Goal: Information Seeking & Learning: Learn about a topic

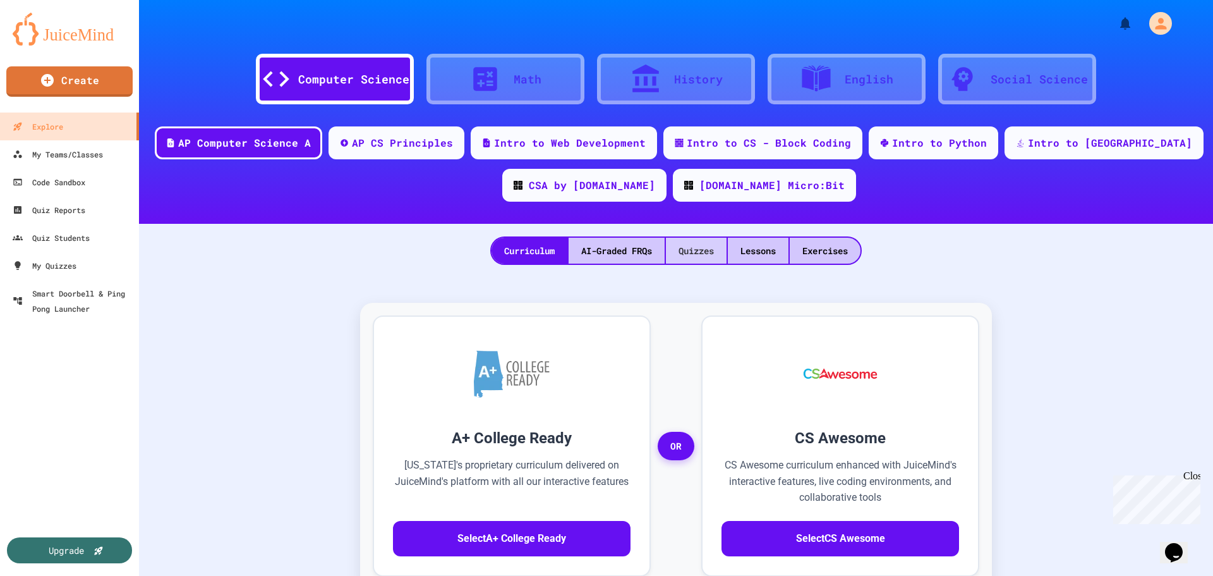
click at [678, 248] on div "Quizzes" at bounding box center [696, 251] width 61 height 26
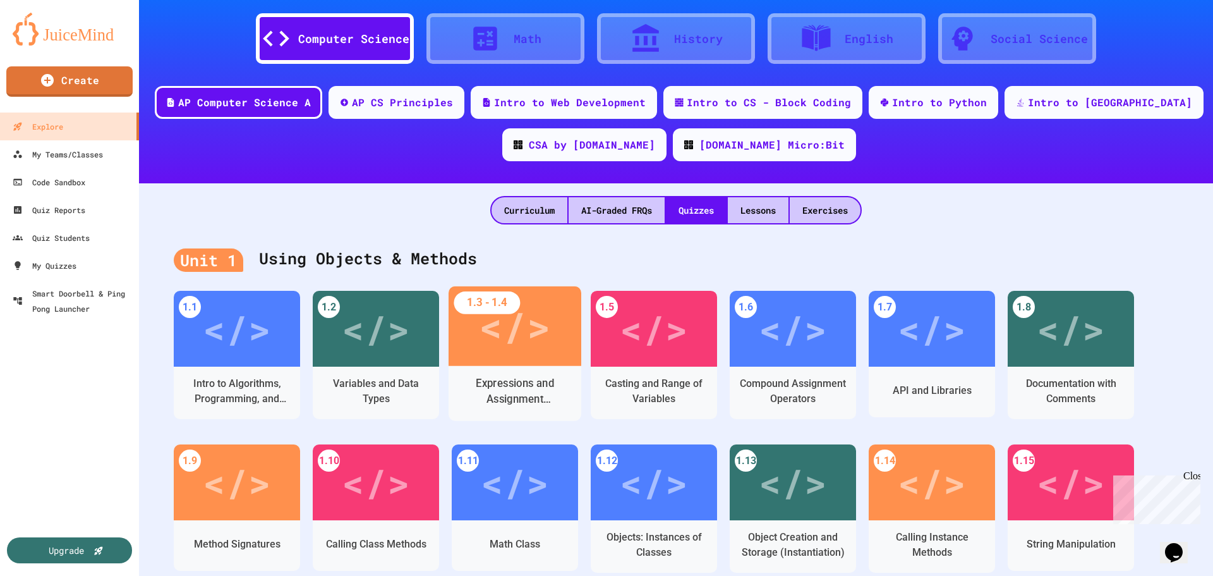
scroll to position [63, 0]
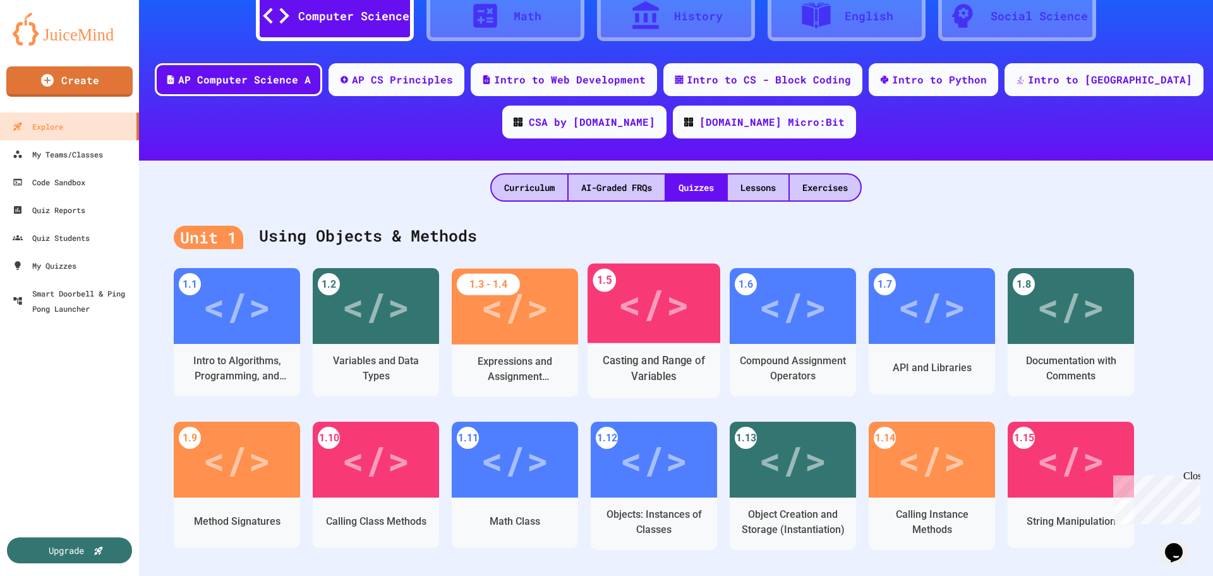
click at [657, 348] on div "Casting and Range of Variables" at bounding box center [654, 370] width 133 height 55
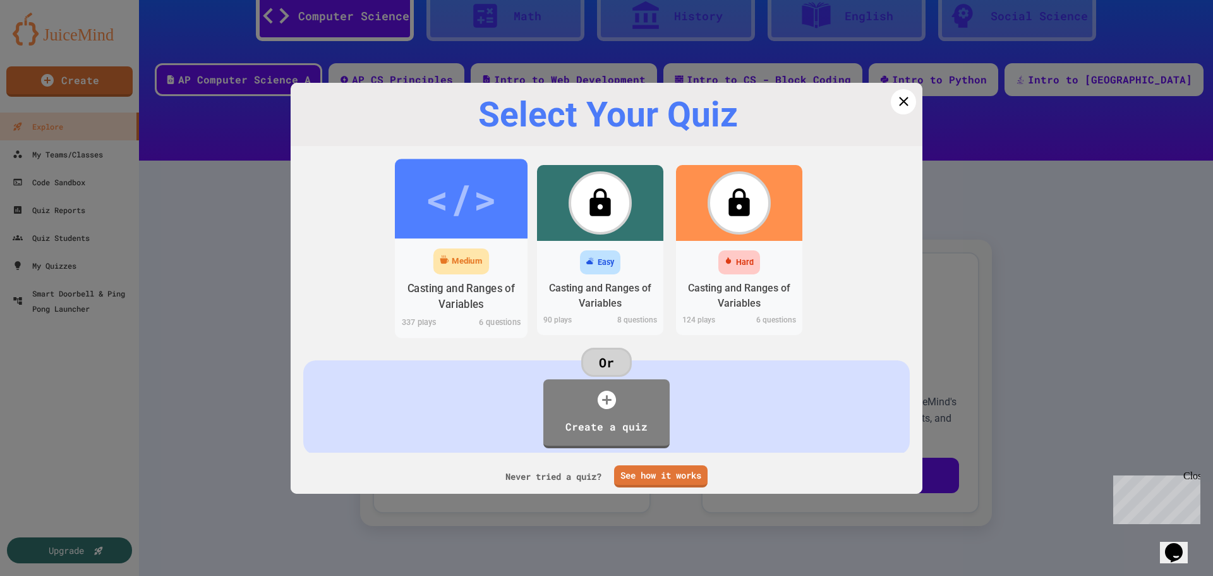
click at [492, 267] on div "Medium" at bounding box center [461, 261] width 133 height 32
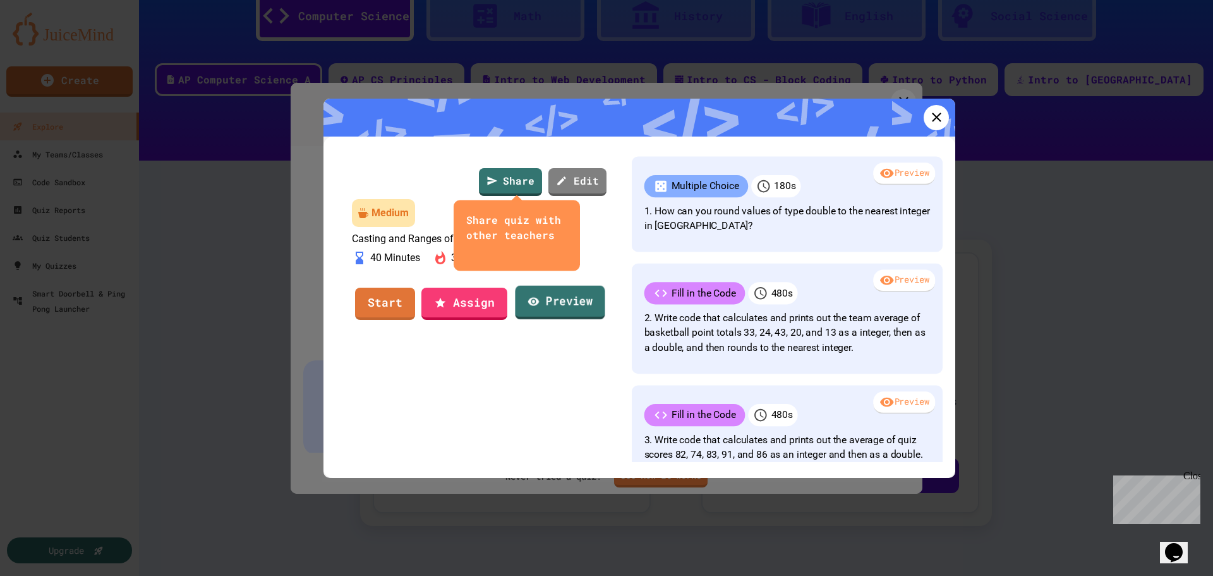
click at [557, 320] on link "Preview" at bounding box center [560, 303] width 90 height 34
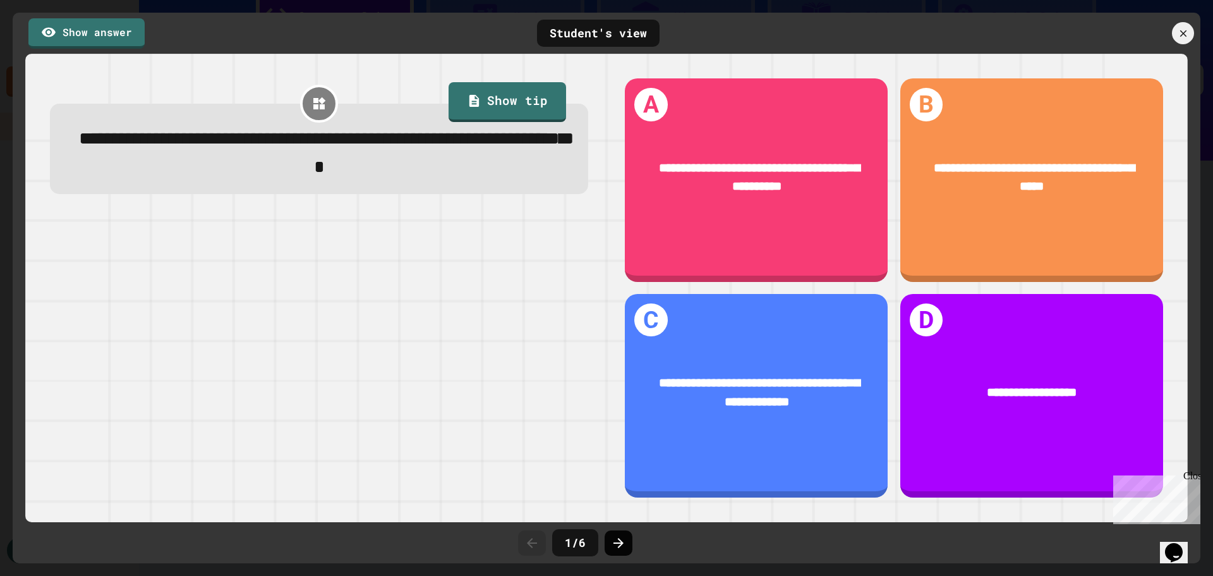
click at [617, 550] on div at bounding box center [619, 542] width 28 height 25
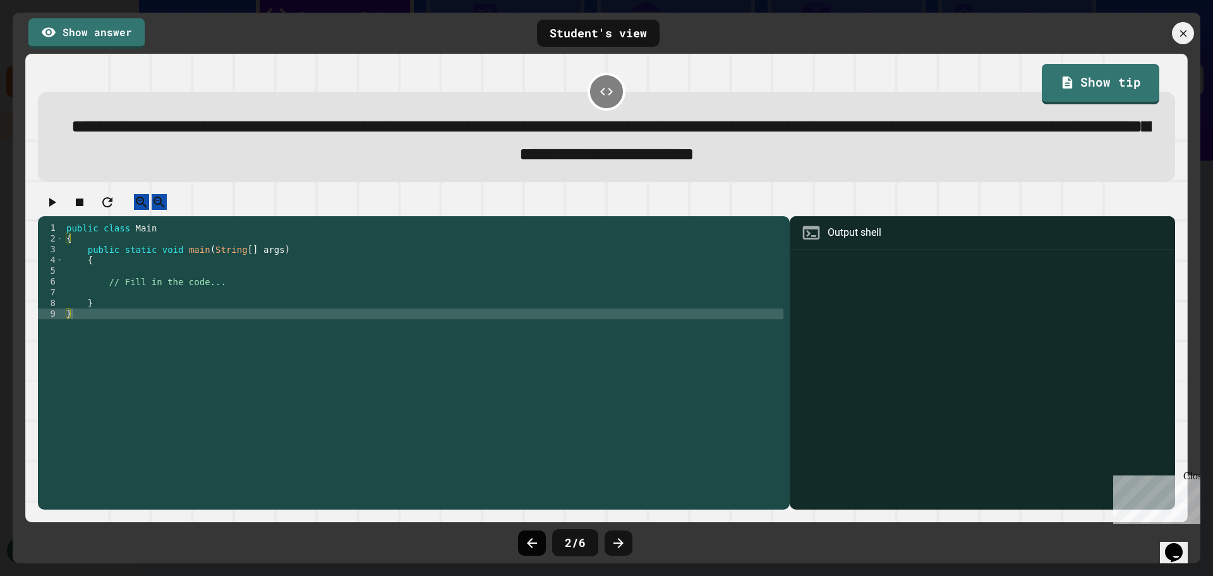
click at [538, 547] on icon at bounding box center [532, 542] width 15 height 15
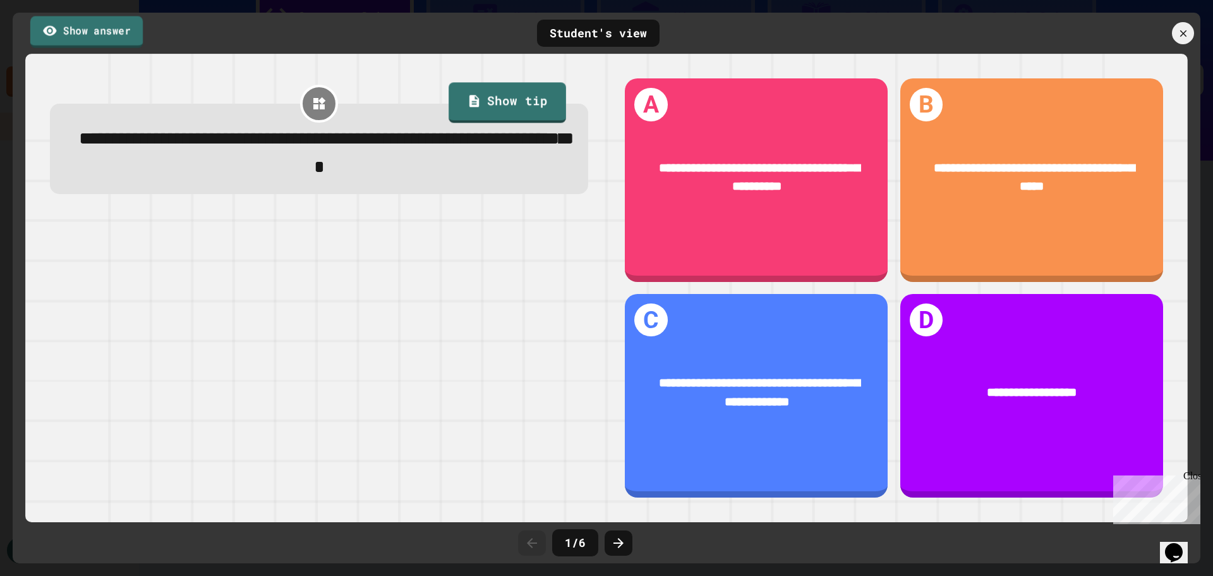
click at [113, 29] on link "Show answer" at bounding box center [86, 32] width 112 height 32
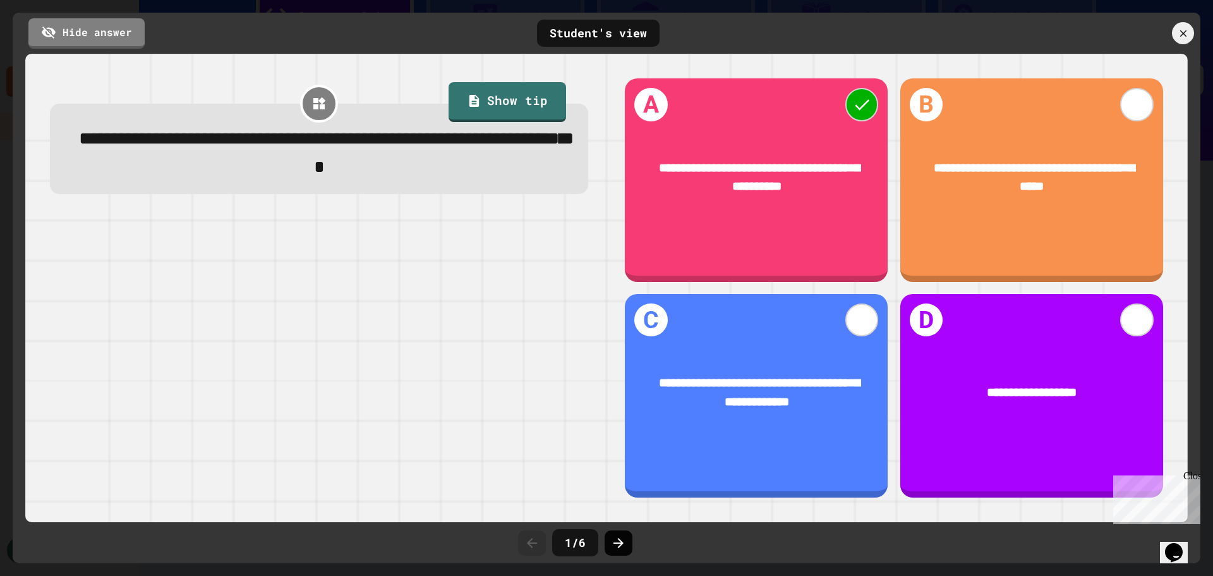
click at [615, 543] on icon at bounding box center [619, 543] width 10 height 10
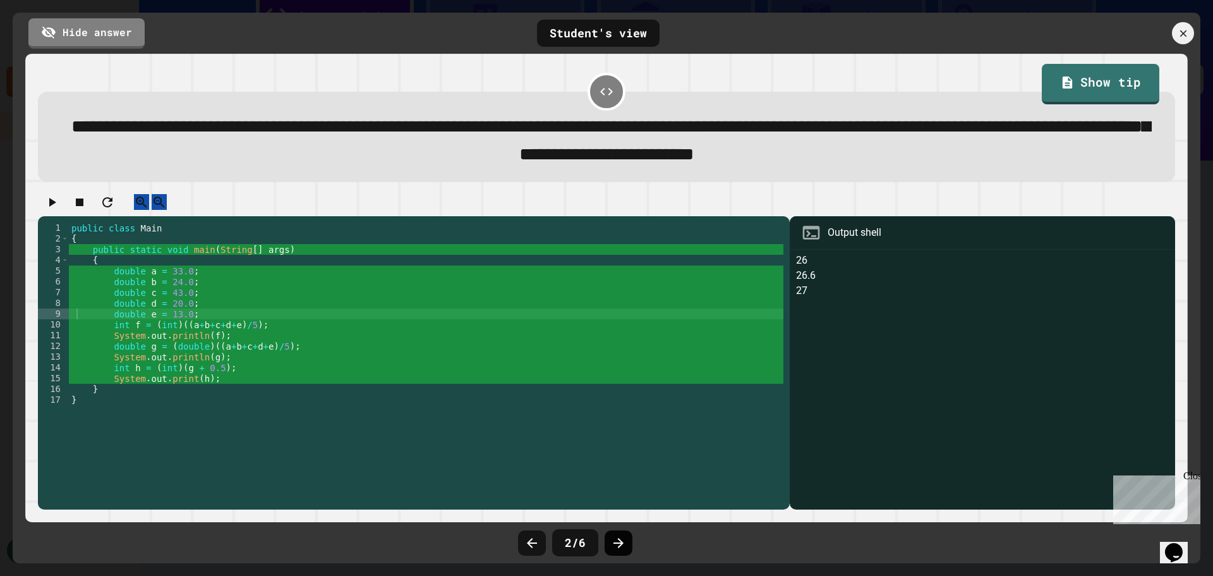
click at [614, 545] on icon at bounding box center [618, 542] width 15 height 15
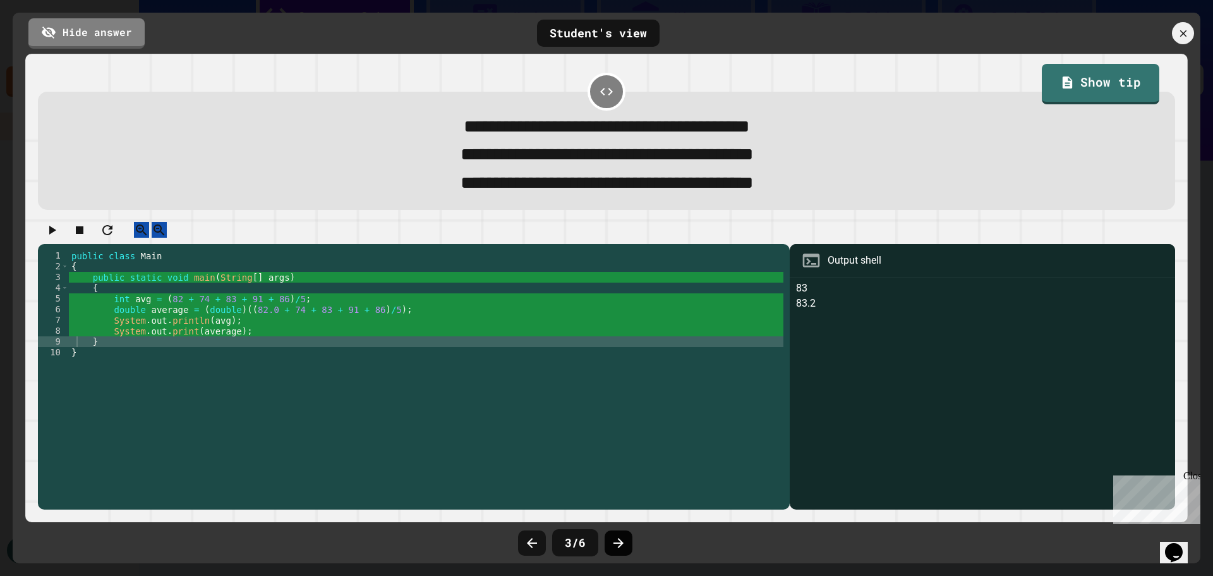
click at [619, 541] on icon at bounding box center [618, 542] width 15 height 15
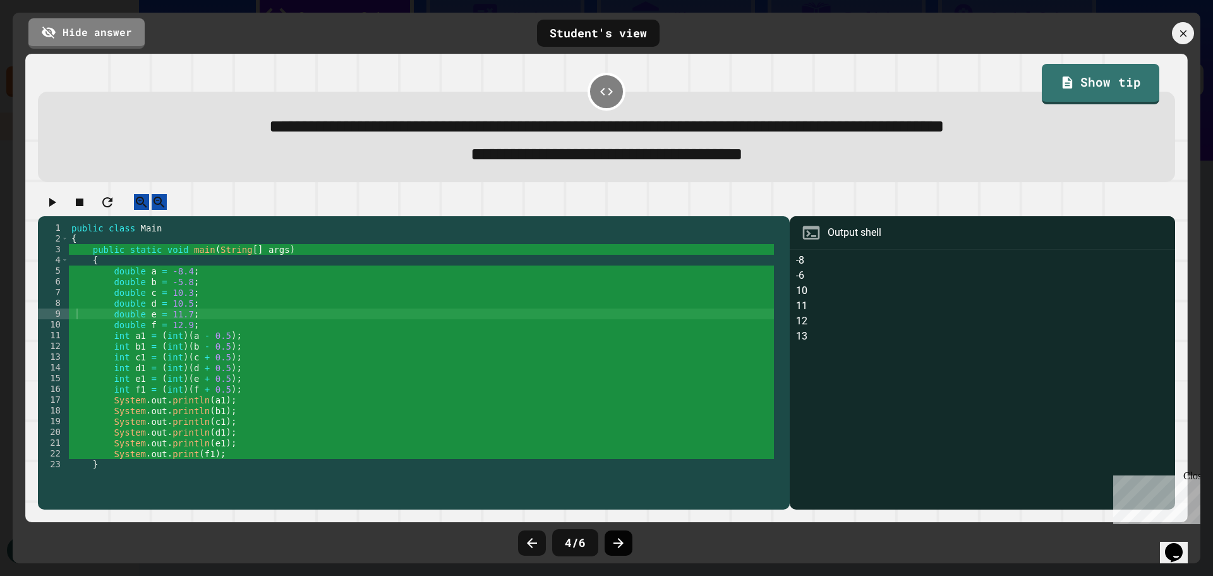
click at [609, 544] on div at bounding box center [619, 542] width 28 height 25
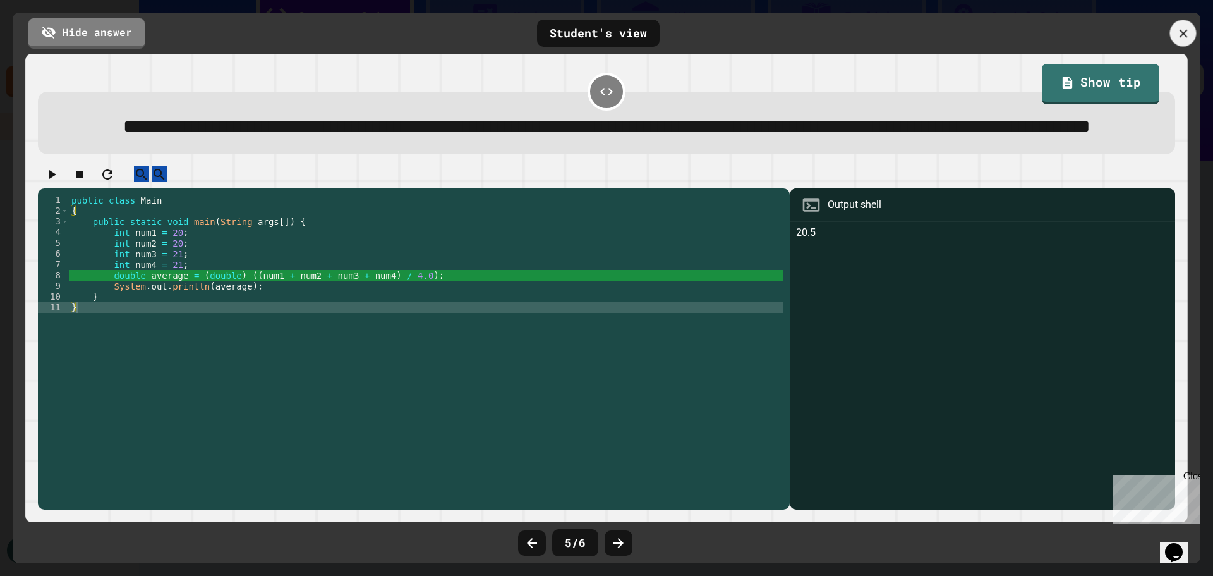
click at [1181, 36] on icon at bounding box center [1183, 33] width 8 height 8
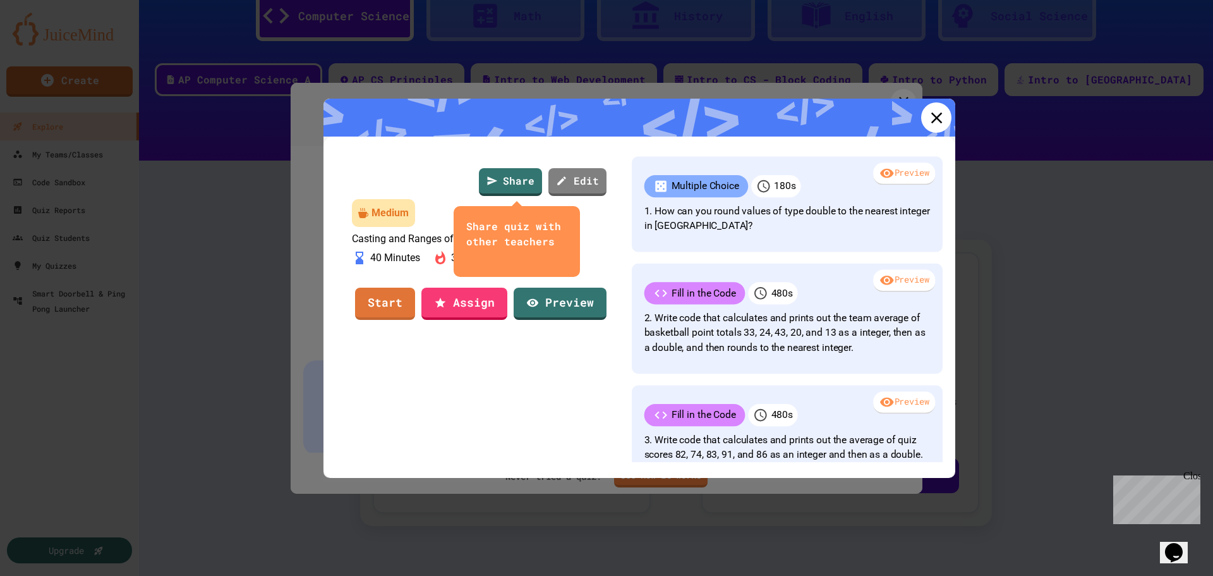
click at [927, 123] on icon at bounding box center [936, 117] width 19 height 19
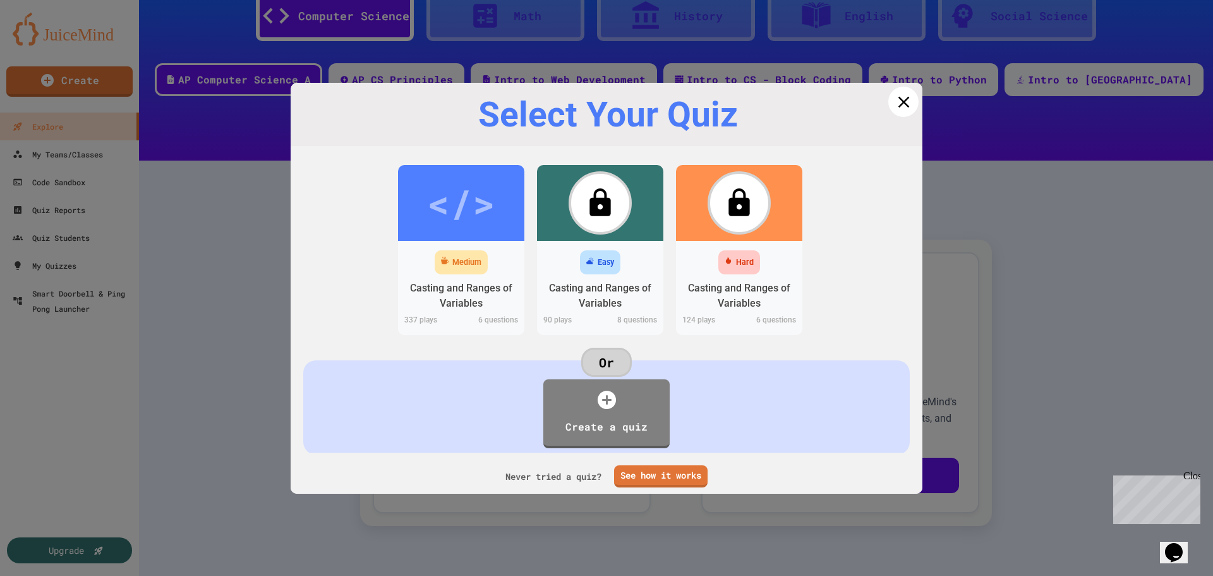
click at [894, 107] on icon at bounding box center [903, 101] width 19 height 19
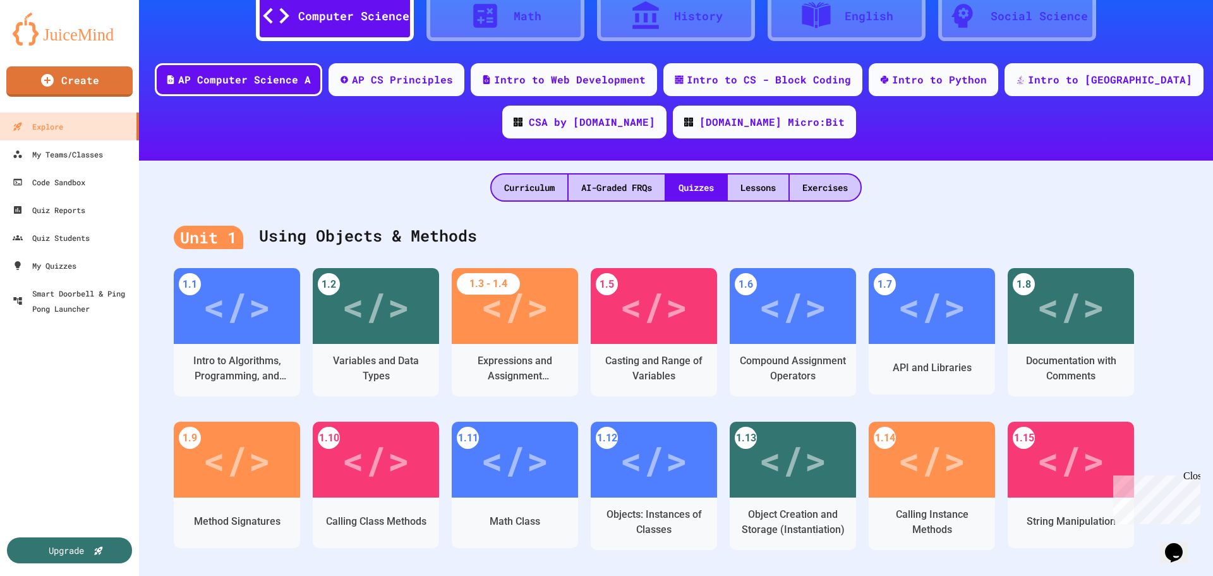
scroll to position [126, 0]
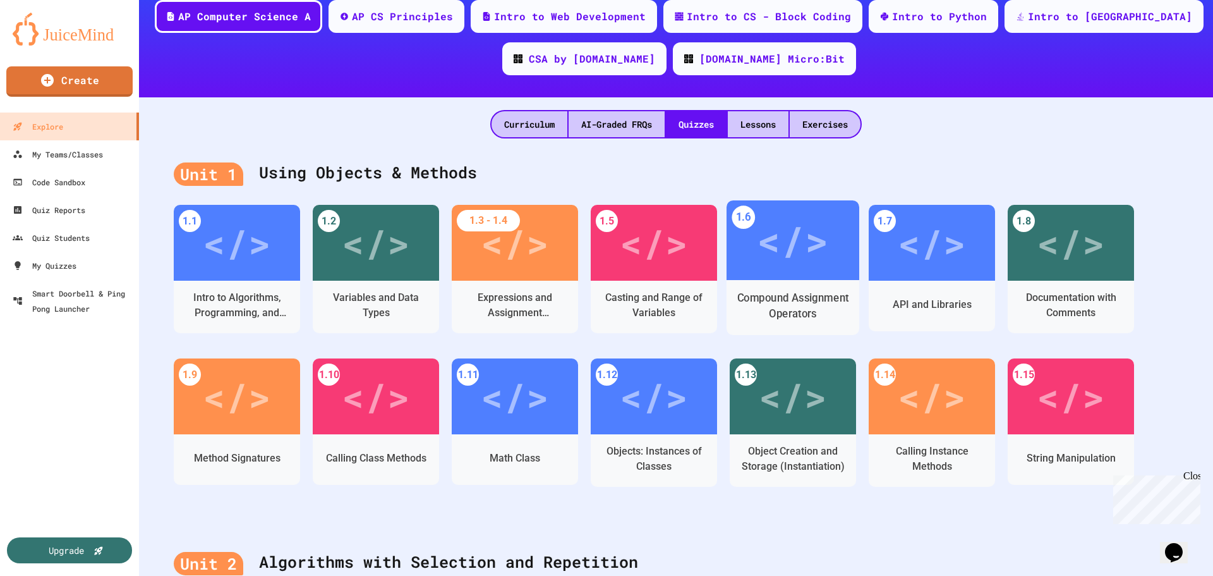
click at [798, 298] on div "Compound Assignment Operators" at bounding box center [793, 306] width 113 height 32
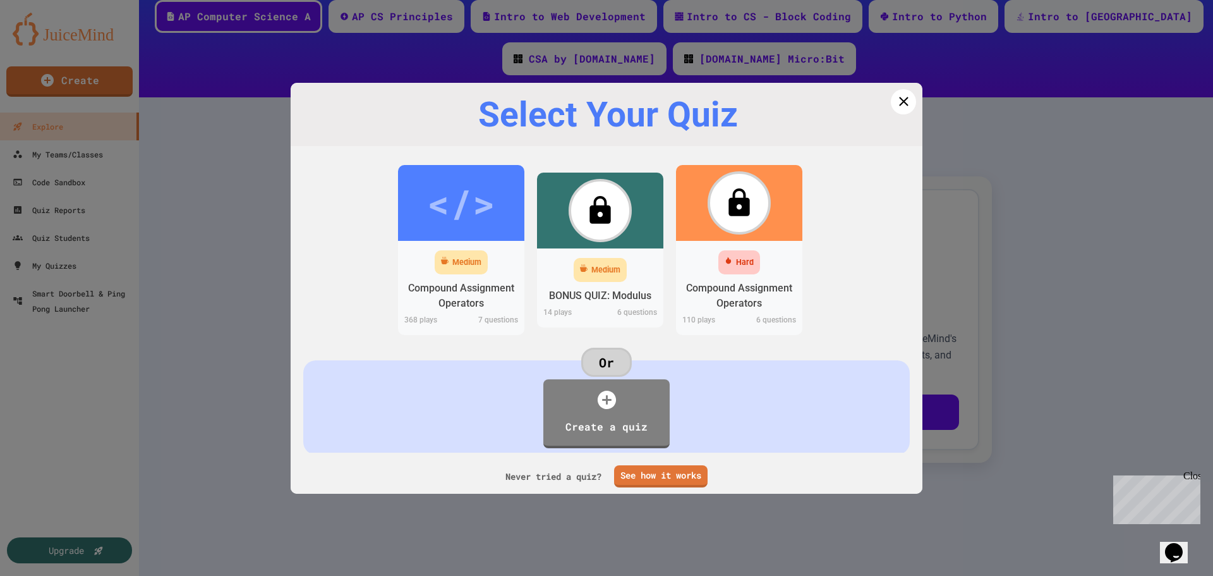
scroll to position [33, 0]
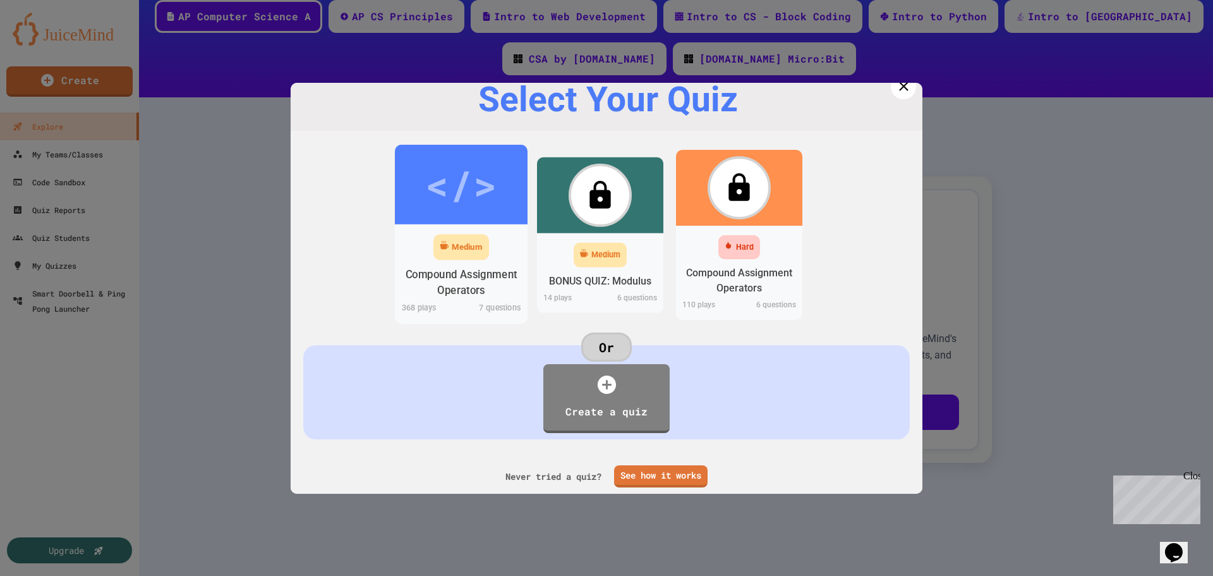
click at [466, 266] on div "Compound Assignment Operators" at bounding box center [461, 282] width 113 height 32
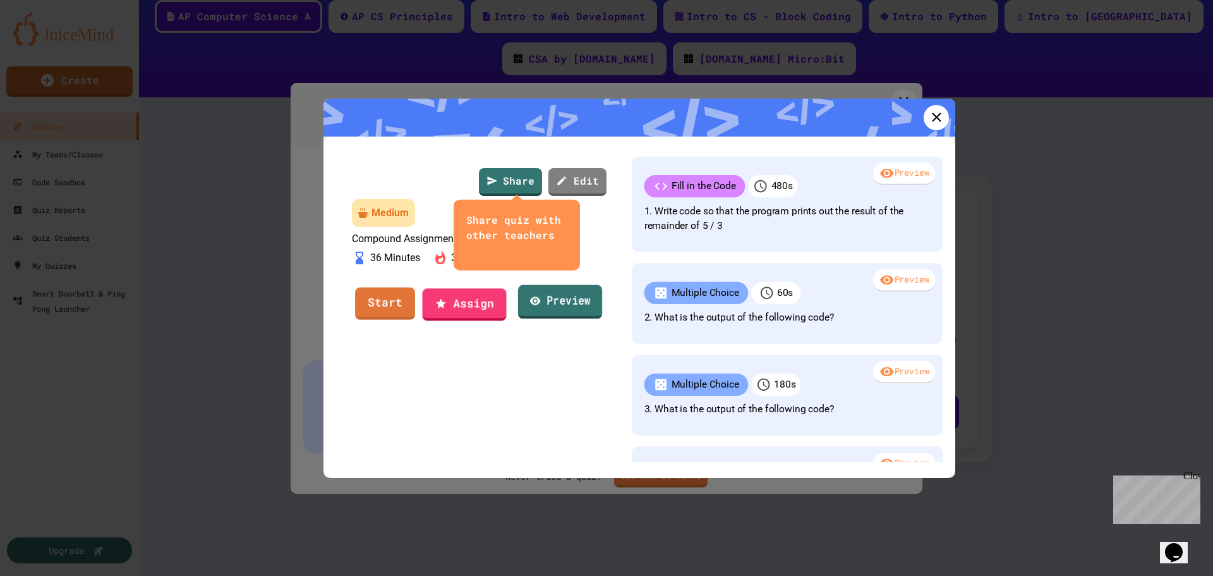
click at [564, 319] on link "Preview" at bounding box center [560, 302] width 84 height 34
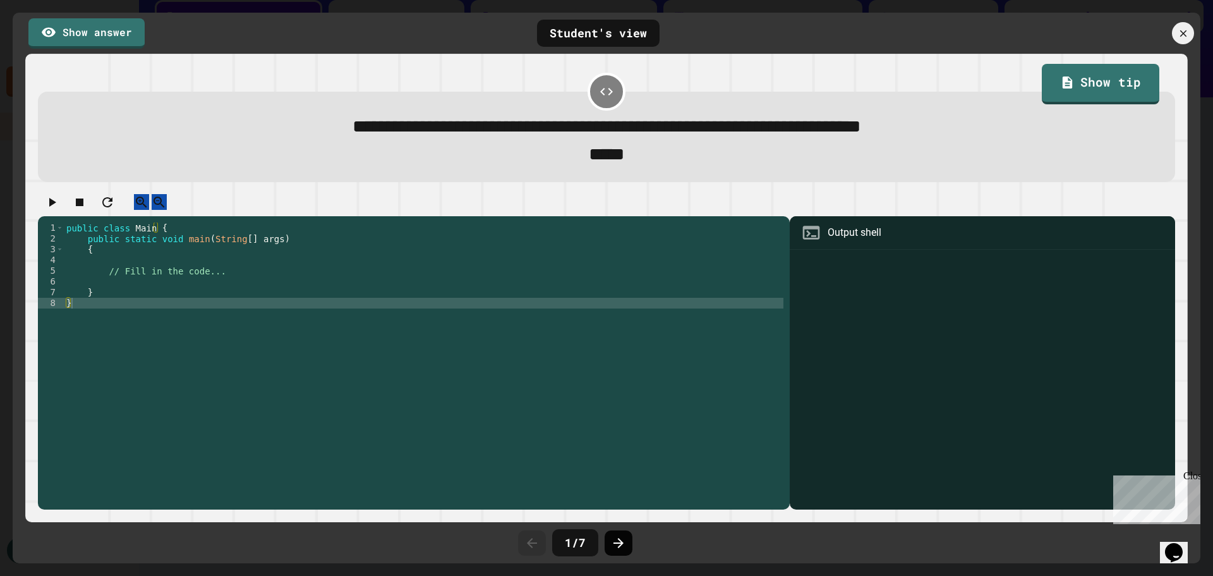
click at [619, 538] on icon at bounding box center [618, 542] width 15 height 15
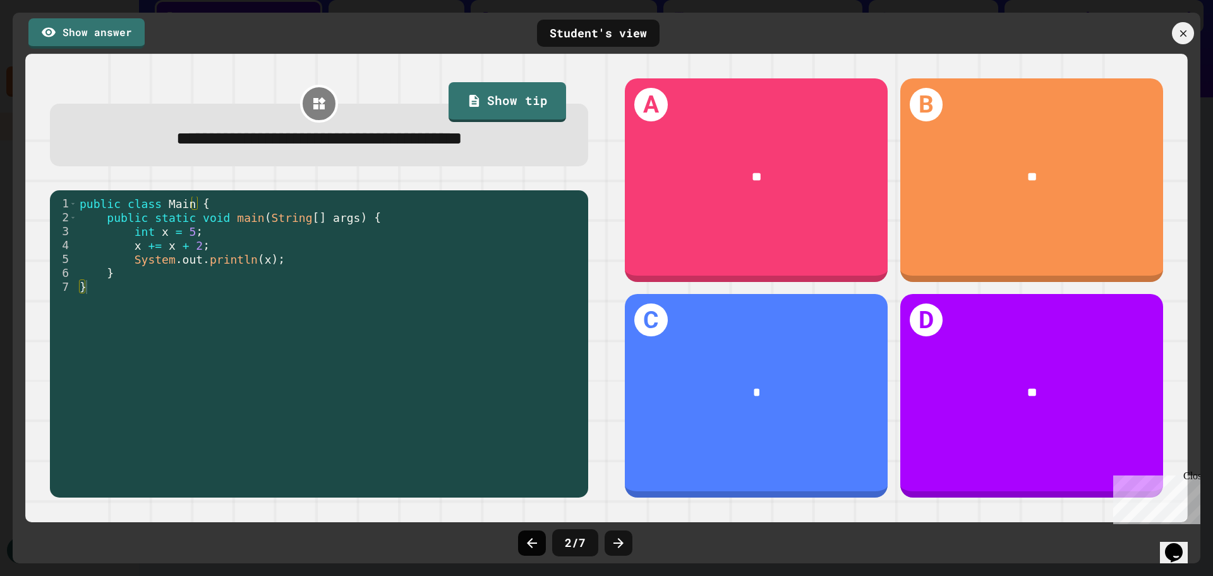
click at [540, 544] on div at bounding box center [532, 542] width 28 height 25
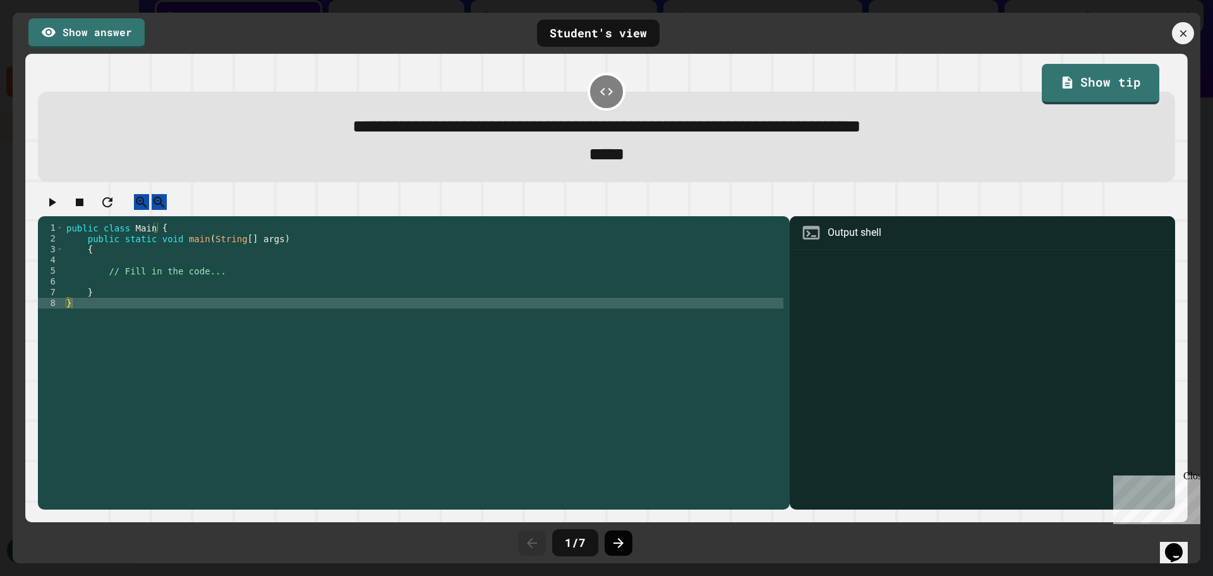
click at [616, 545] on icon at bounding box center [618, 542] width 15 height 15
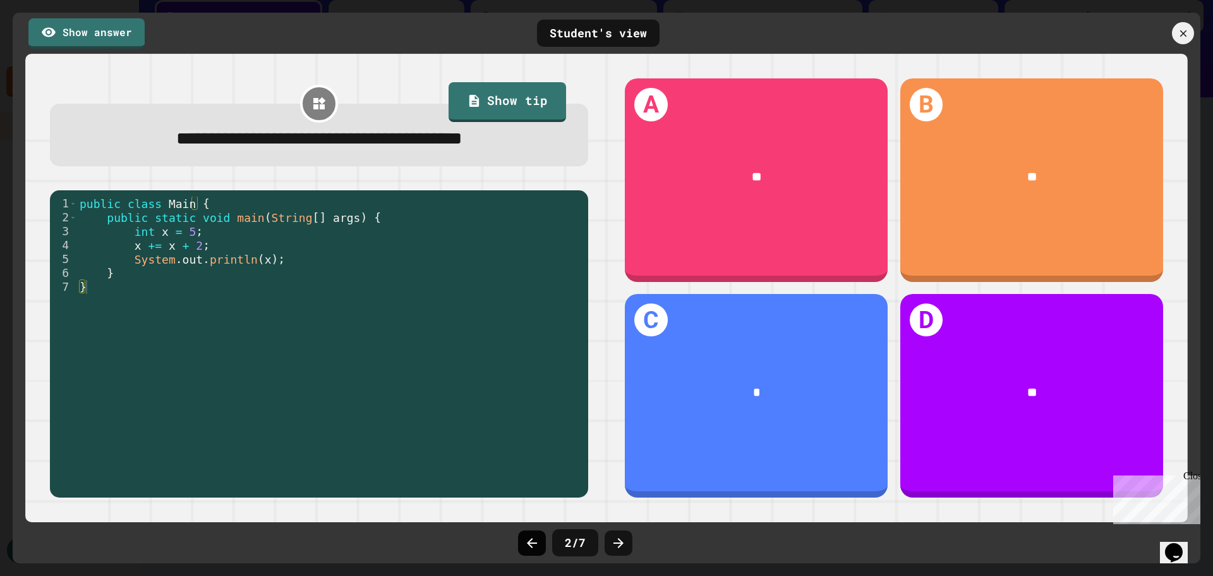
click at [529, 545] on icon at bounding box center [532, 542] width 15 height 15
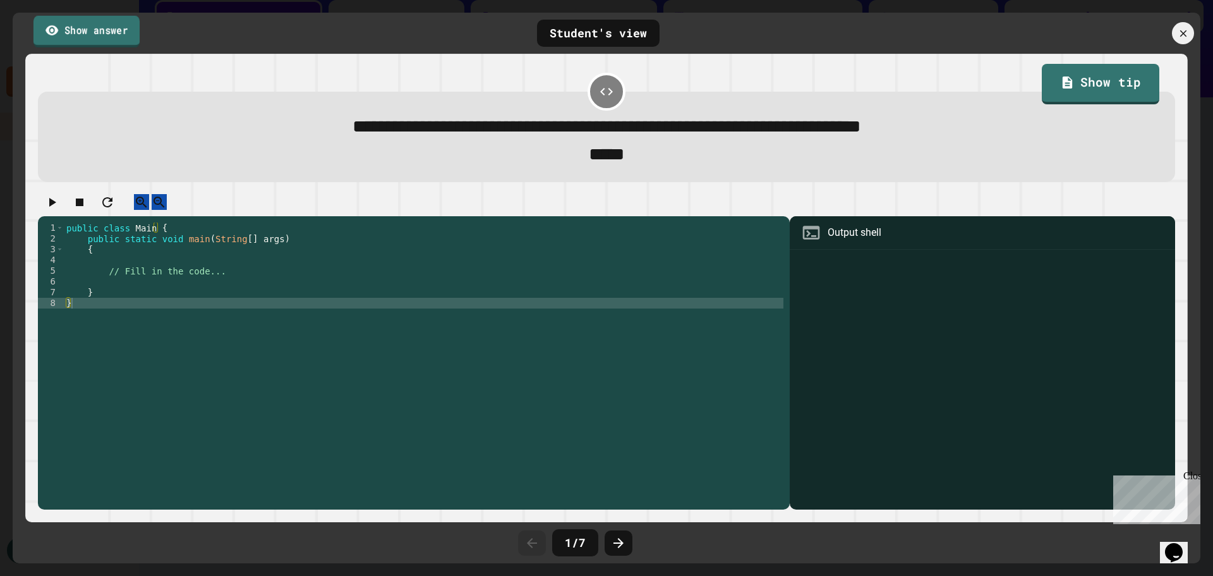
click at [95, 33] on link "Show answer" at bounding box center [86, 31] width 106 height 32
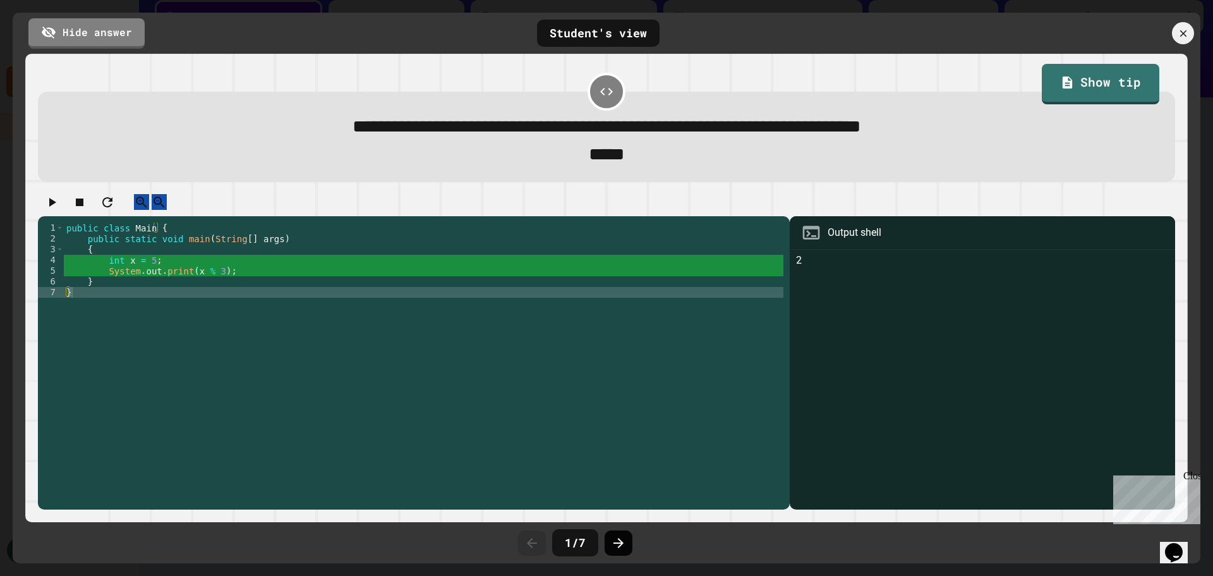
click at [614, 544] on icon at bounding box center [618, 542] width 15 height 15
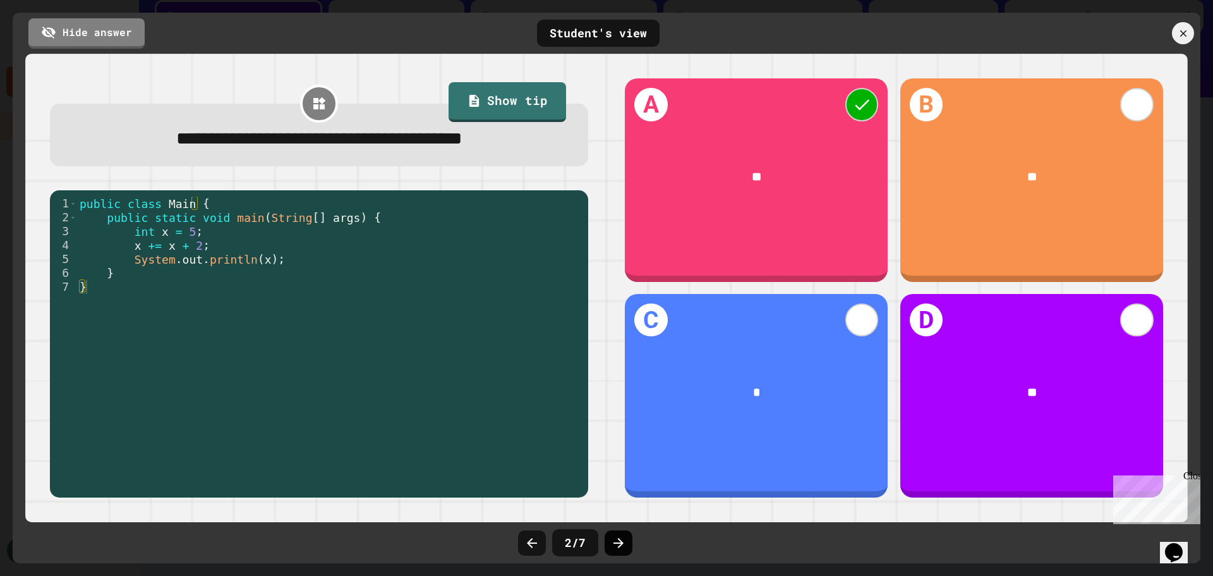
click at [614, 543] on icon at bounding box center [619, 543] width 10 height 10
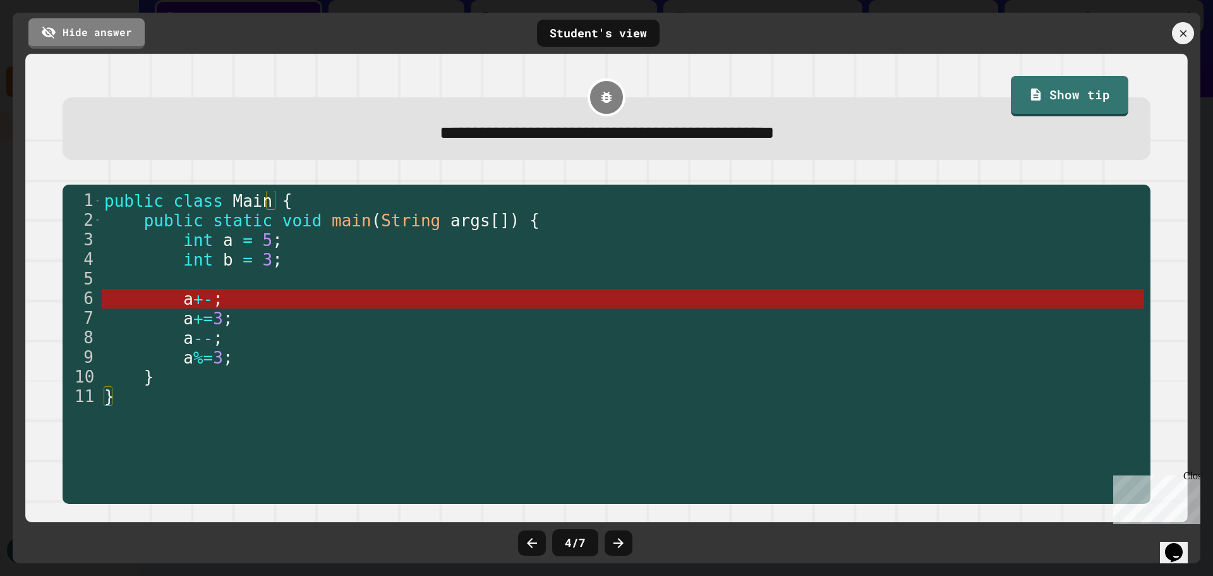
click at [614, 543] on icon at bounding box center [619, 543] width 10 height 10
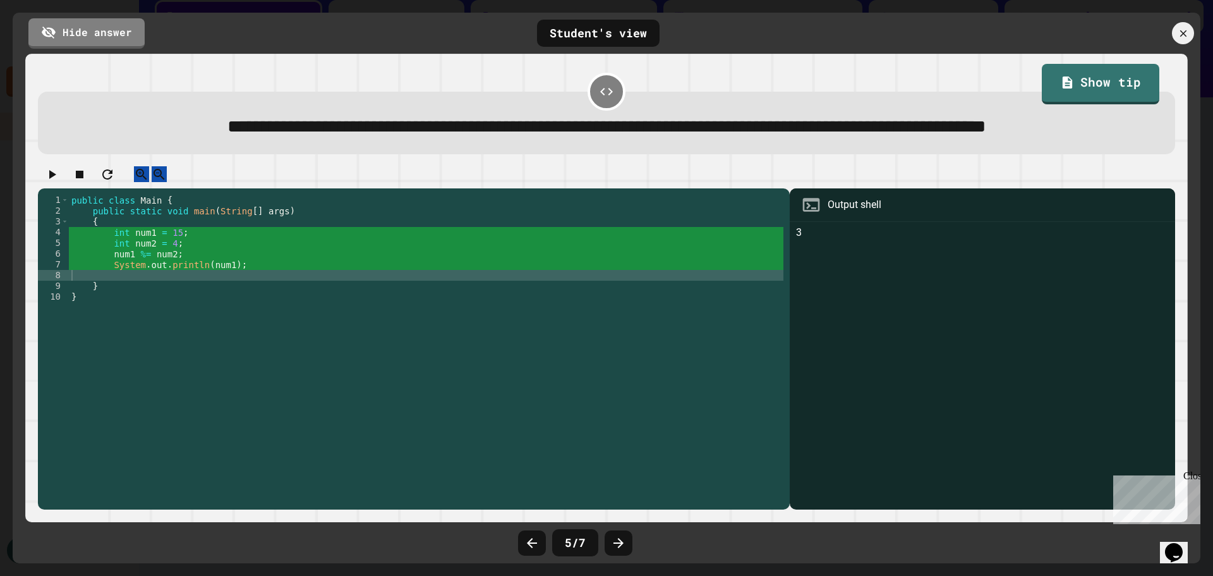
click at [614, 543] on icon at bounding box center [619, 543] width 10 height 10
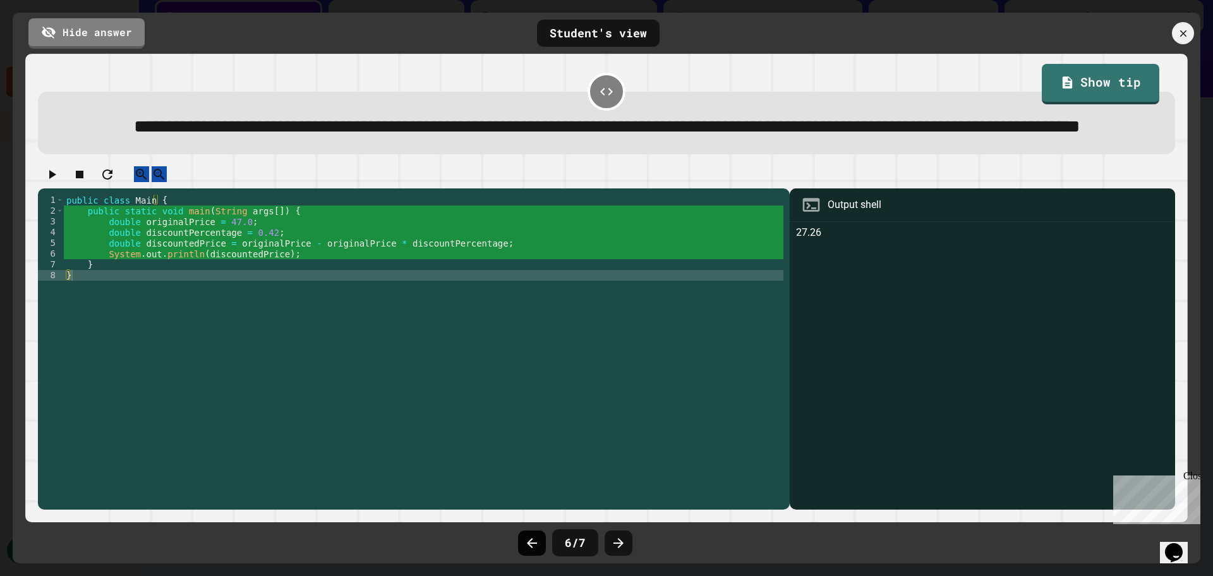
click at [536, 542] on icon at bounding box center [532, 542] width 15 height 15
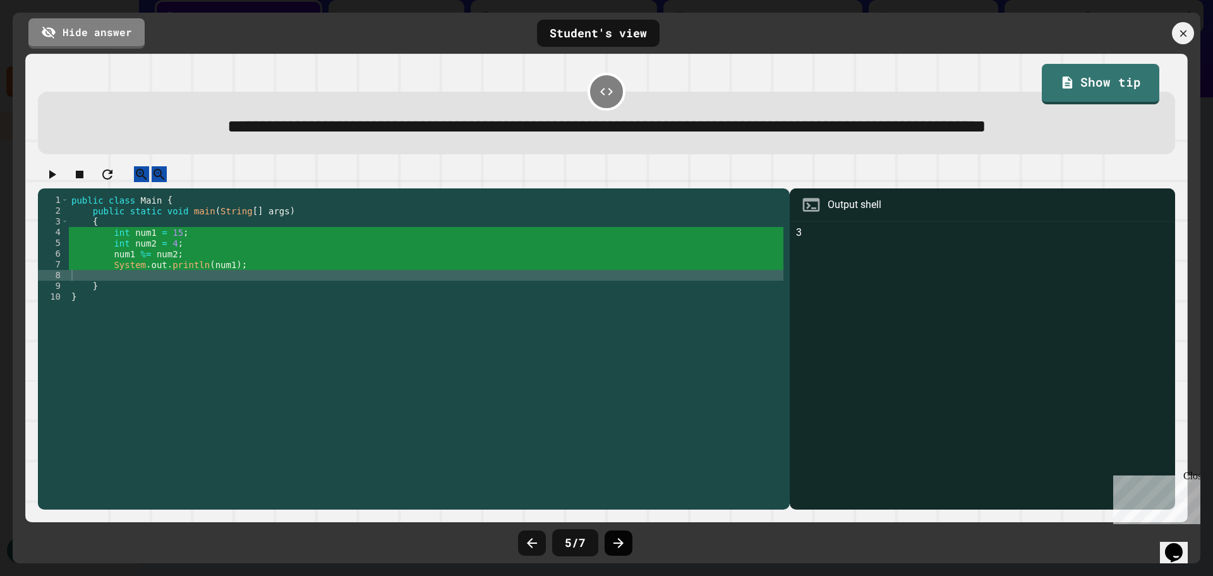
click at [621, 548] on icon at bounding box center [618, 542] width 15 height 15
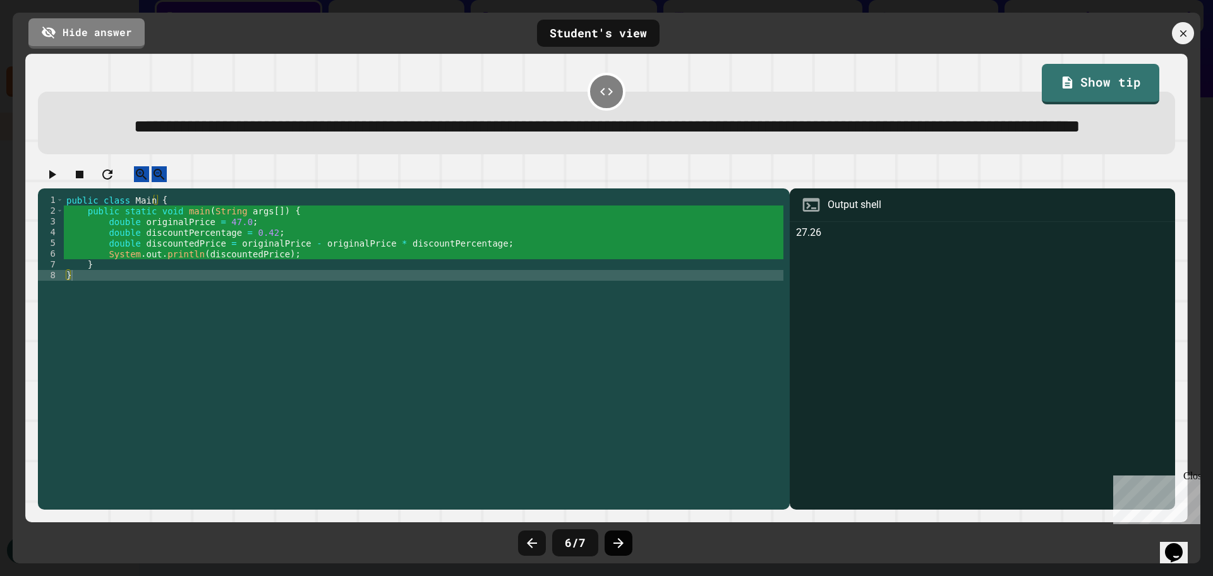
click at [621, 547] on icon at bounding box center [618, 542] width 15 height 15
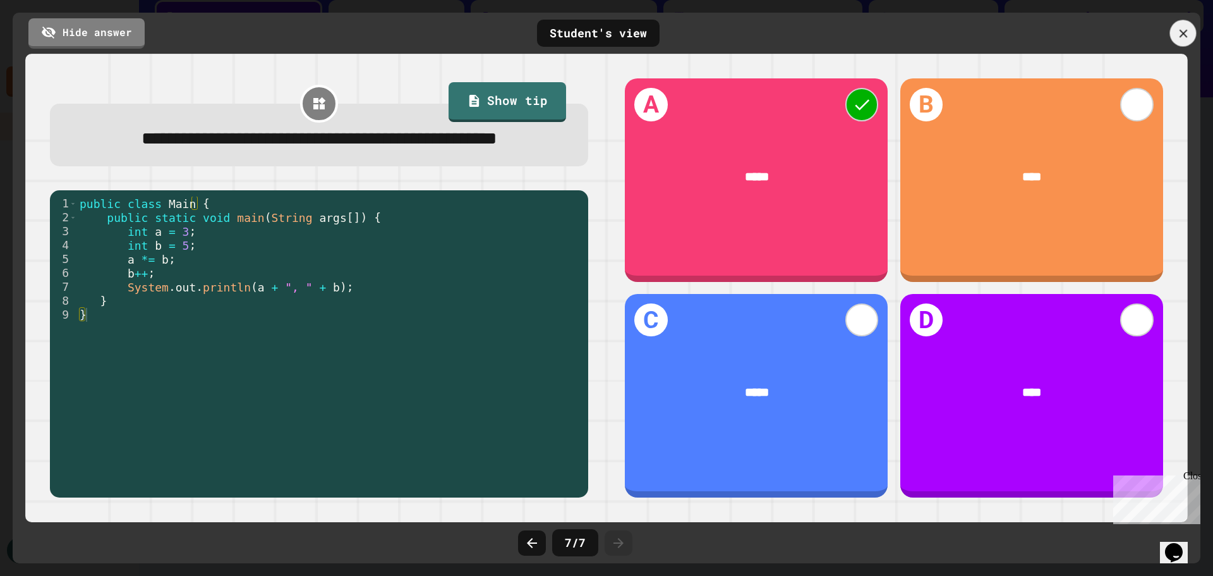
click at [1170, 32] on div at bounding box center [1183, 33] width 27 height 27
